Goal: Task Accomplishment & Management: Manage account settings

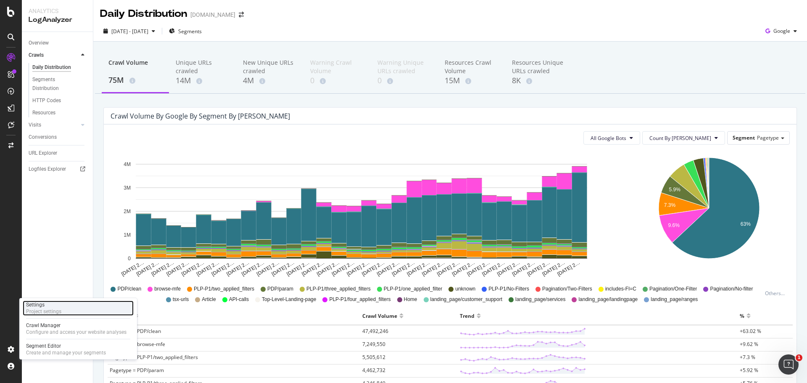
click at [32, 309] on div "Project settings" at bounding box center [43, 311] width 35 height 7
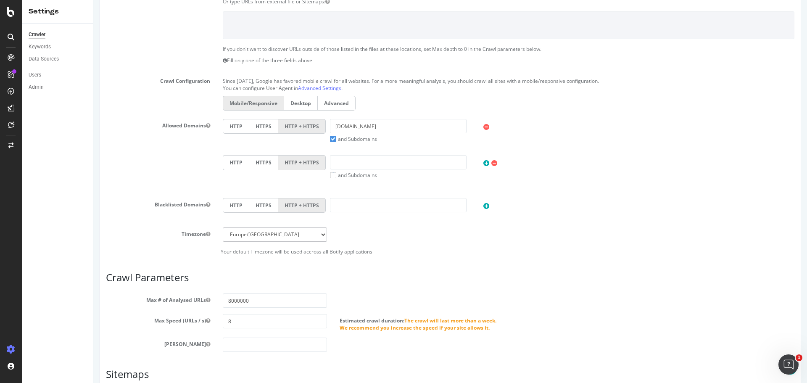
scroll to position [334, 0]
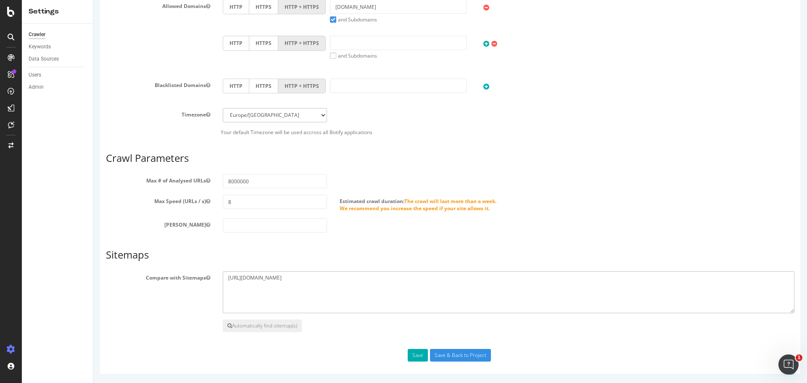
click at [354, 278] on textarea "[URL][DOMAIN_NAME]" at bounding box center [509, 292] width 572 height 42
type textarea "[URL][DOMAIN_NAME]"
click at [173, 325] on div "Automatically find sitemap(s)" at bounding box center [450, 326] width 701 height 13
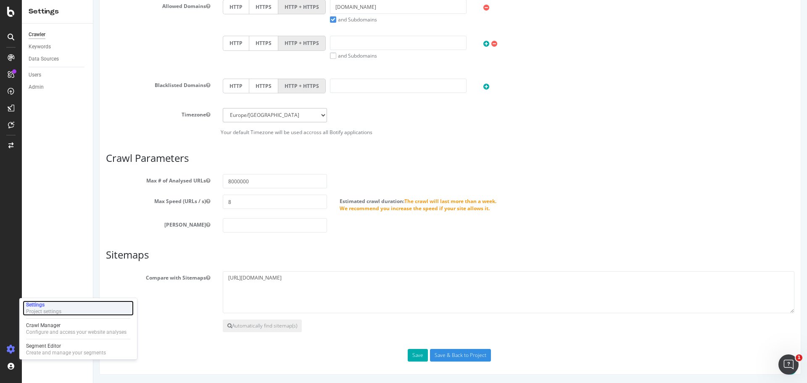
click at [45, 315] on div "Settings Project settings" at bounding box center [78, 308] width 111 height 15
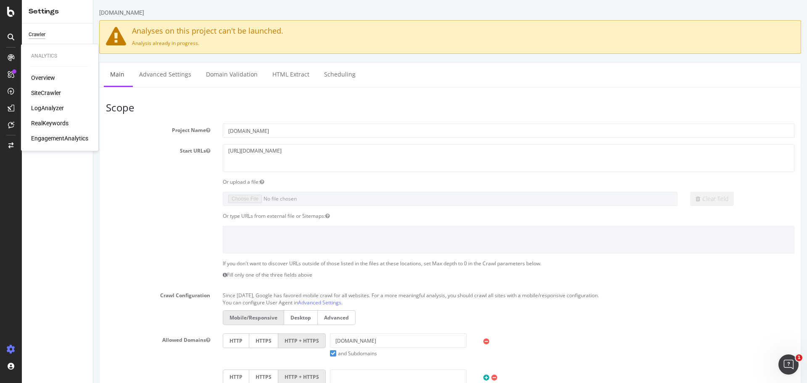
click at [48, 86] on div "Overview SiteCrawler LogAnalyzer RealKeywords EngagementAnalytics" at bounding box center [59, 108] width 57 height 69
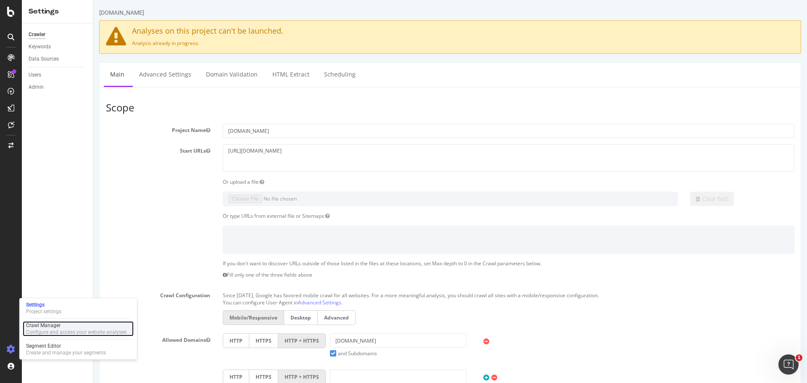
click at [59, 323] on div "Crawl Manager" at bounding box center [76, 325] width 100 height 7
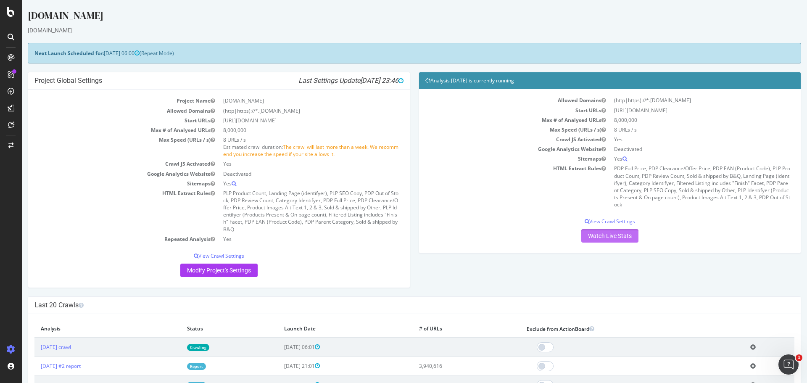
click at [592, 235] on link "Watch Live Stats" at bounding box center [610, 235] width 57 height 13
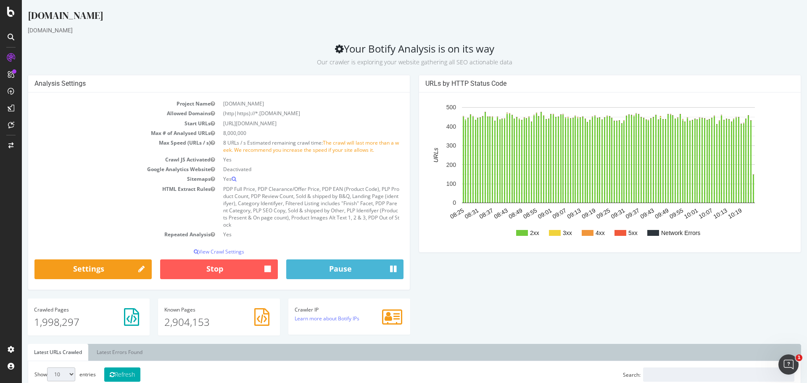
click at [293, 43] on h2 "Your Botify Analysis is on its way Our crawler is exploring your website gather…" at bounding box center [415, 55] width 774 height 24
